Goal: Task Accomplishment & Management: Manage account settings

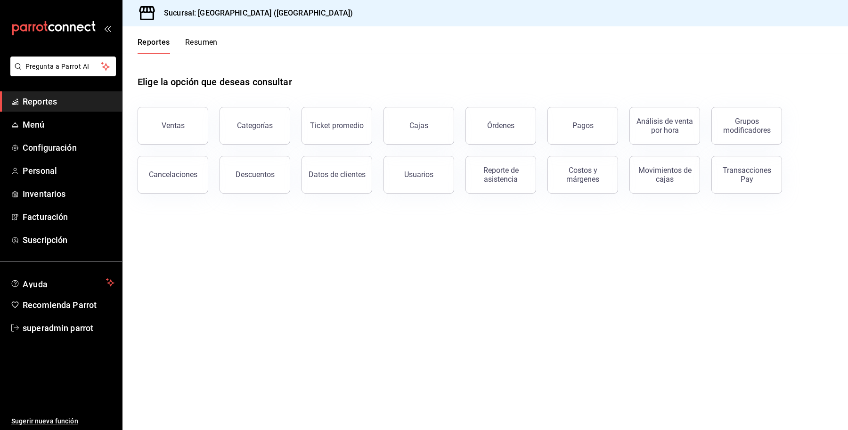
click at [73, 108] on link "Reportes" at bounding box center [61, 101] width 122 height 20
click at [580, 178] on div "Costos y márgenes" at bounding box center [583, 175] width 58 height 18
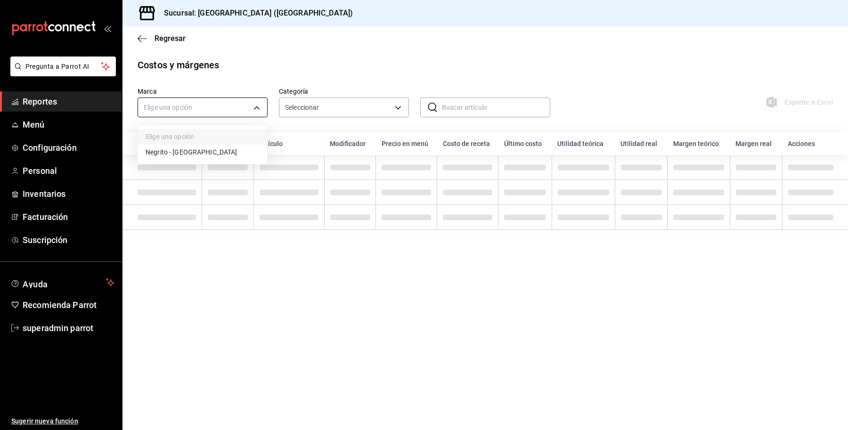
click at [260, 108] on body "Pregunta a Parrot AI Reportes Menú Configuración Personal Inventarios Facturaci…" at bounding box center [424, 215] width 848 height 430
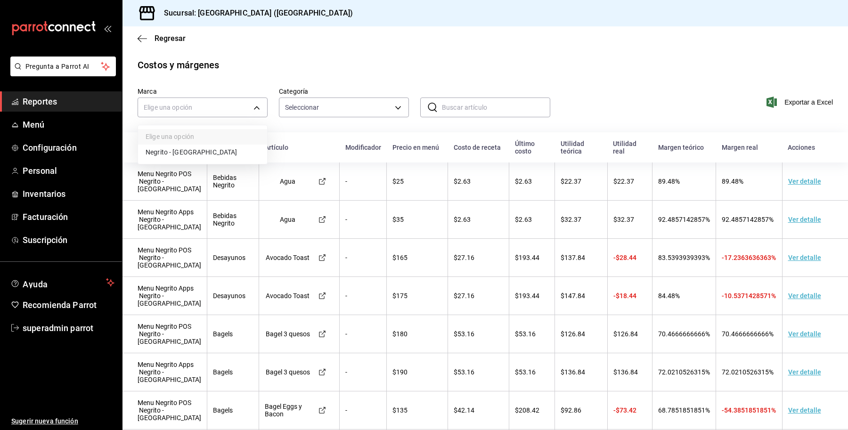
click at [199, 159] on li "Negrito - [GEOGRAPHIC_DATA]" at bounding box center [202, 153] width 129 height 16
type input "287774e0-f4ba-4ef7-b69d-38b7dbe72ed9"
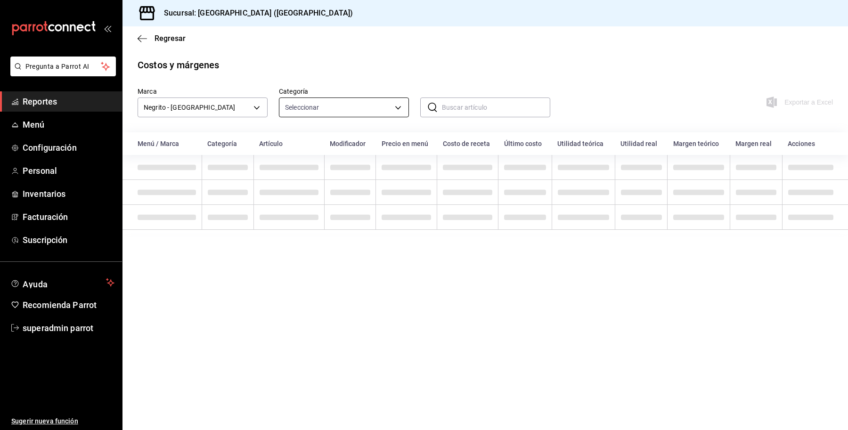
drag, startPoint x: 317, startPoint y: 102, endPoint x: 315, endPoint y: 110, distance: 8.4
click at [315, 110] on div "Seleccionar" at bounding box center [344, 106] width 130 height 24
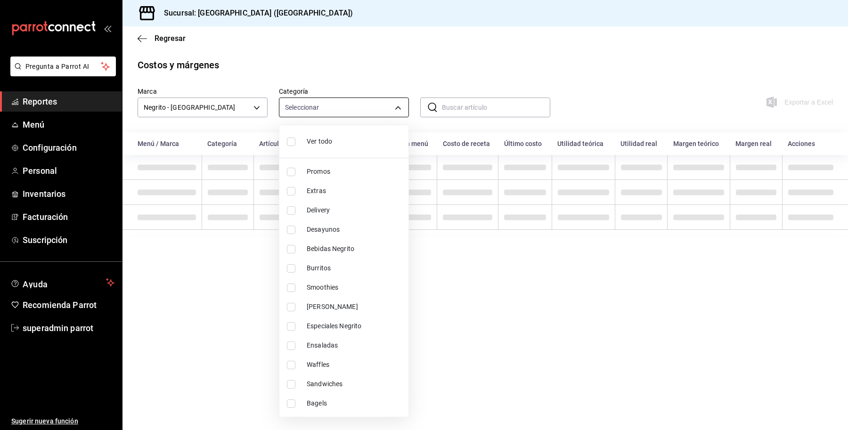
click at [315, 110] on body "Pregunta a Parrot AI Reportes Menú Configuración Personal Inventarios Facturaci…" at bounding box center [424, 215] width 848 height 430
click at [319, 144] on span "Ver todo" at bounding box center [354, 142] width 94 height 10
type input "58f0ccdc-7803-4efc-895d-68e637178344,2ec7ef1e-6fd9-4ed1-8625-94e2eb7088cb,780cf…"
checkbox input "true"
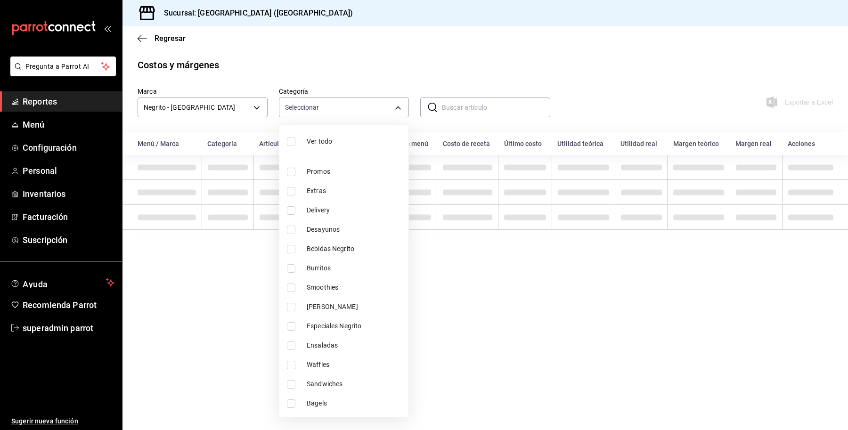
checkbox input "true"
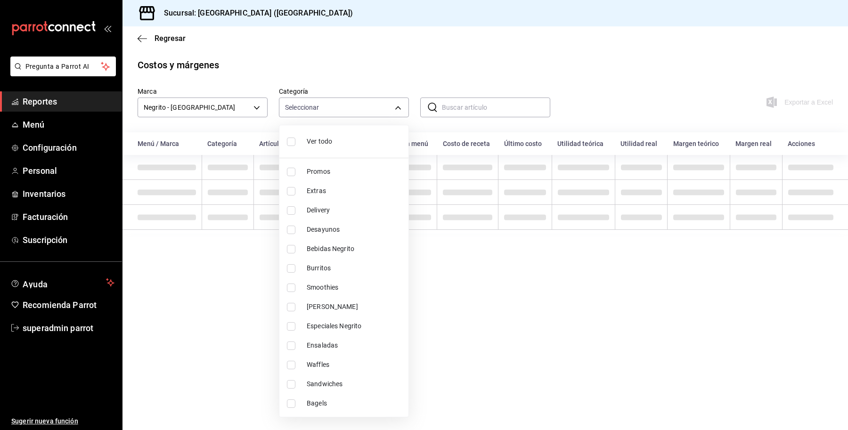
checkbox input "true"
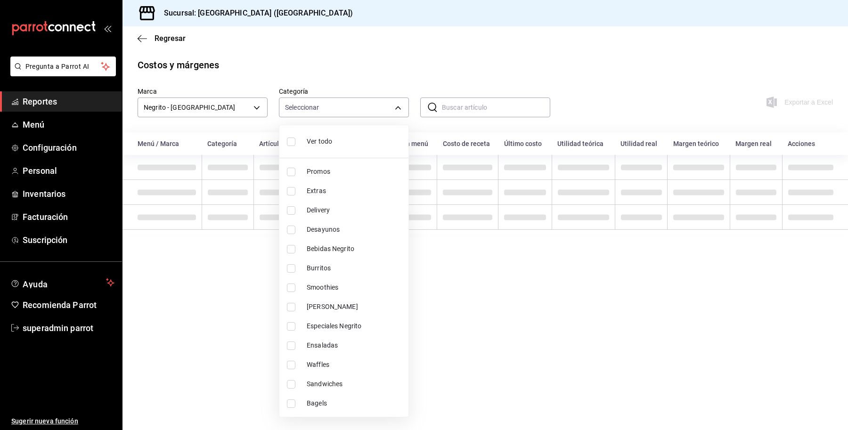
checkbox input "true"
click at [550, 79] on div at bounding box center [424, 215] width 848 height 430
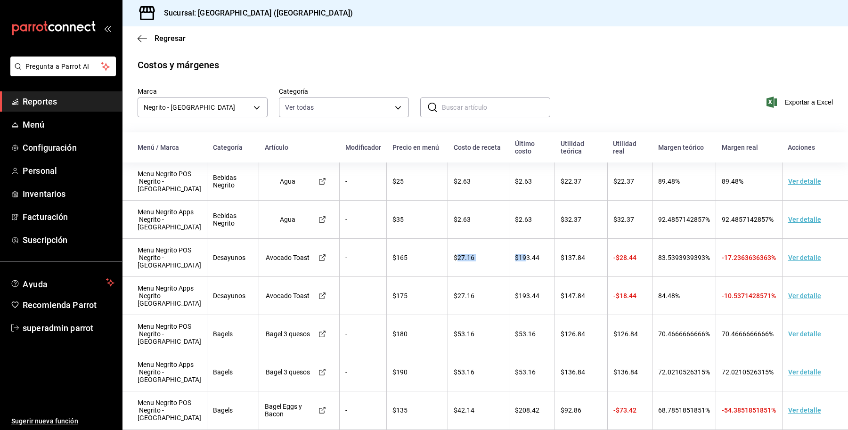
drag, startPoint x: 448, startPoint y: 244, endPoint x: 538, endPoint y: 254, distance: 91.0
click at [538, 254] on tr "Menu Negrito POS Negrito - [GEOGRAPHIC_DATA] Desayunos Avocado Toast - $165 $27…" at bounding box center [486, 258] width 726 height 38
click at [538, 254] on td "$193.44" at bounding box center [532, 258] width 46 height 38
click at [786, 246] on td "Ver detalle" at bounding box center [815, 258] width 66 height 38
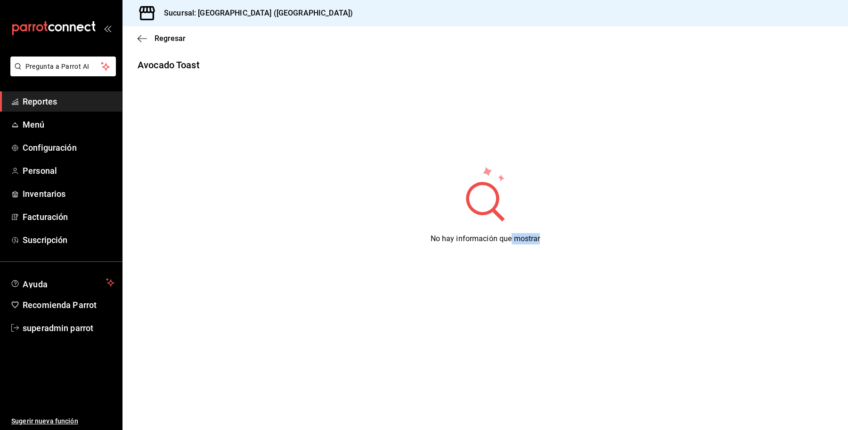
click at [418, 232] on div "No hay información que mostrar" at bounding box center [486, 205] width 726 height 236
click at [163, 34] on span "Regresar" at bounding box center [170, 38] width 31 height 9
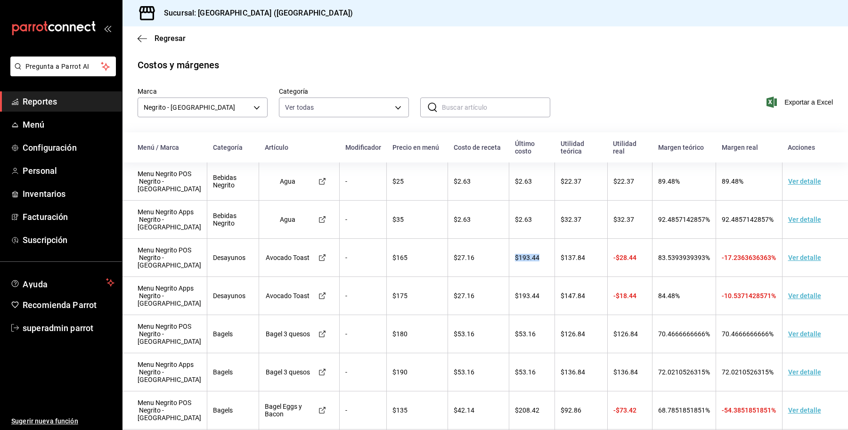
drag, startPoint x: 536, startPoint y: 241, endPoint x: 505, endPoint y: 250, distance: 31.8
click at [509, 250] on td "$193.44" at bounding box center [532, 258] width 46 height 38
click at [519, 253] on td "$193.44" at bounding box center [532, 258] width 46 height 38
click at [319, 292] on icon at bounding box center [323, 296] width 8 height 8
drag, startPoint x: 418, startPoint y: 279, endPoint x: 383, endPoint y: 273, distance: 35.3
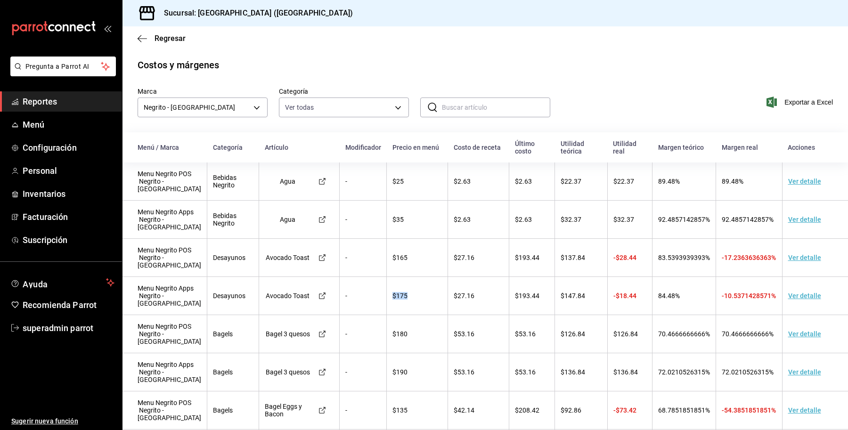
click at [387, 277] on td "$175" at bounding box center [417, 296] width 61 height 38
drag, startPoint x: 416, startPoint y: 247, endPoint x: 387, endPoint y: 247, distance: 28.7
click at [387, 247] on td "$165" at bounding box center [417, 258] width 61 height 38
click at [411, 277] on td "$175" at bounding box center [417, 296] width 61 height 38
click at [590, 252] on td "$137.84" at bounding box center [581, 258] width 52 height 38
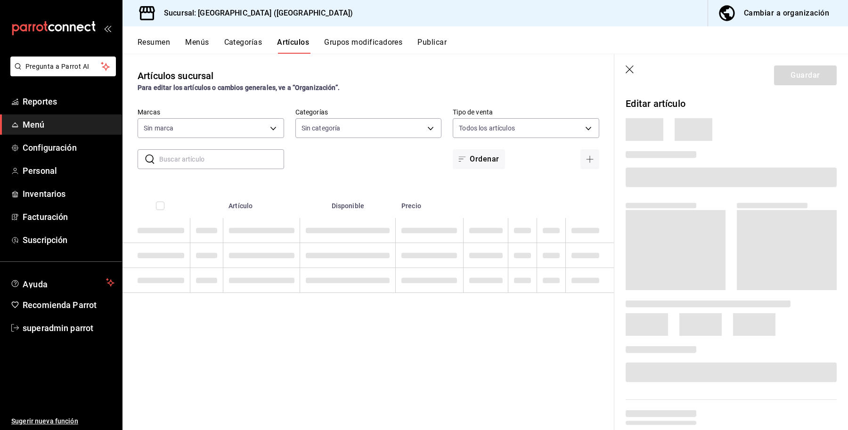
type input "287774e0-f4ba-4ef7-b69d-38b7dbe72ed9"
type input "58f0ccdc-7803-4efc-895d-68e637178344,04179152-9d8b-4da6-8fd7-33c55e9b75bc,2ec7e…"
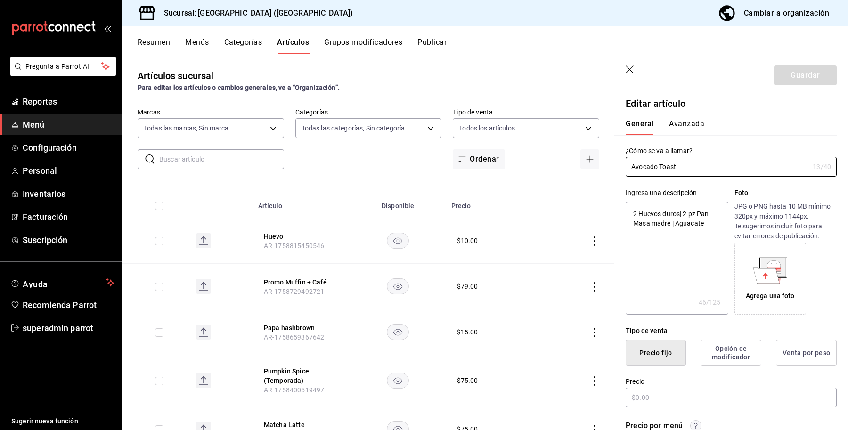
type textarea "x"
type input "$165.00"
type textarea "x"
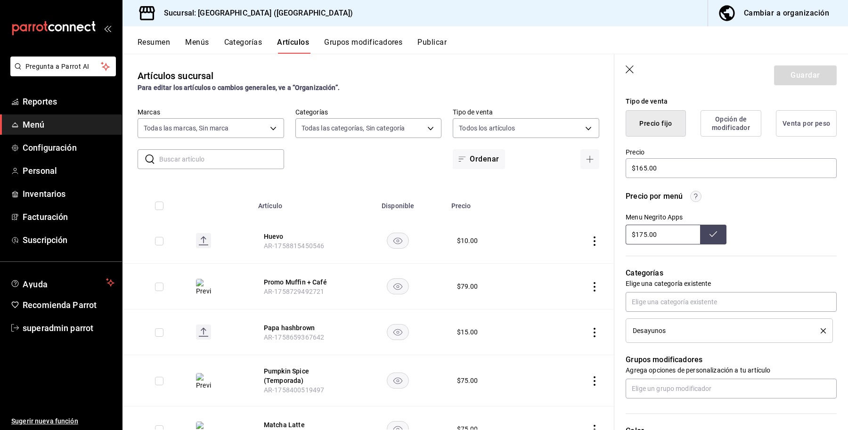
scroll to position [232, 0]
